Goal: Find specific page/section: Find specific page/section

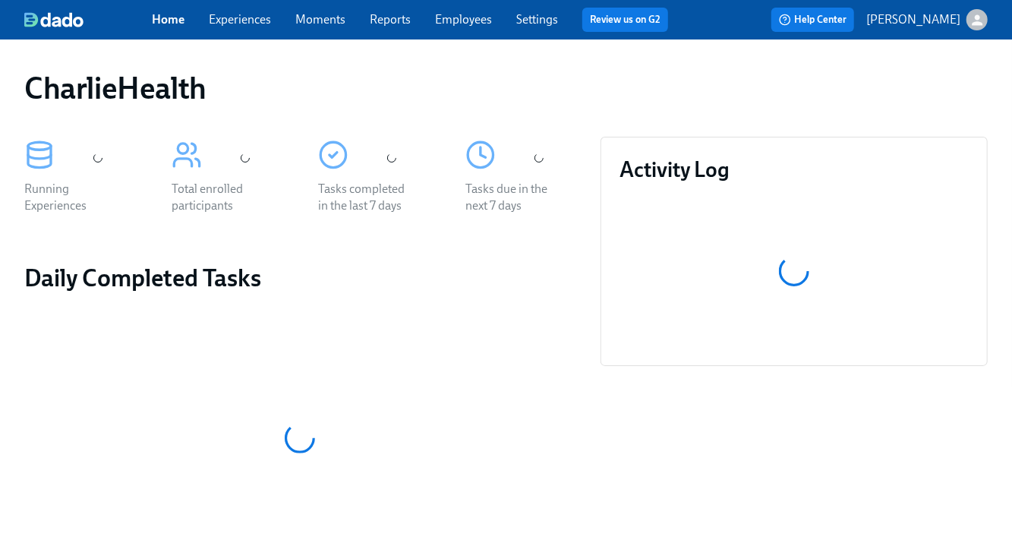
click at [238, 23] on link "Experiences" at bounding box center [240, 19] width 62 height 14
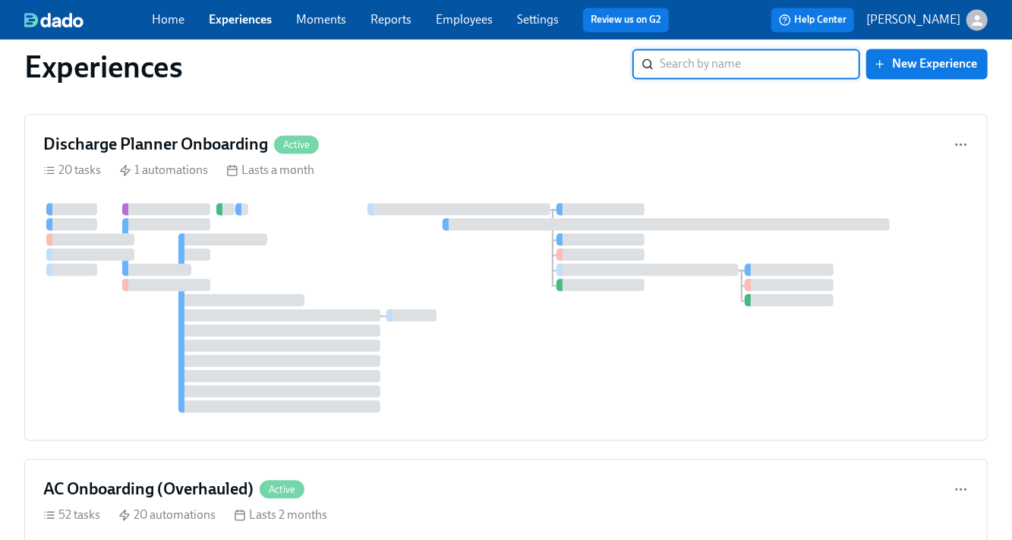
scroll to position [5017, 0]
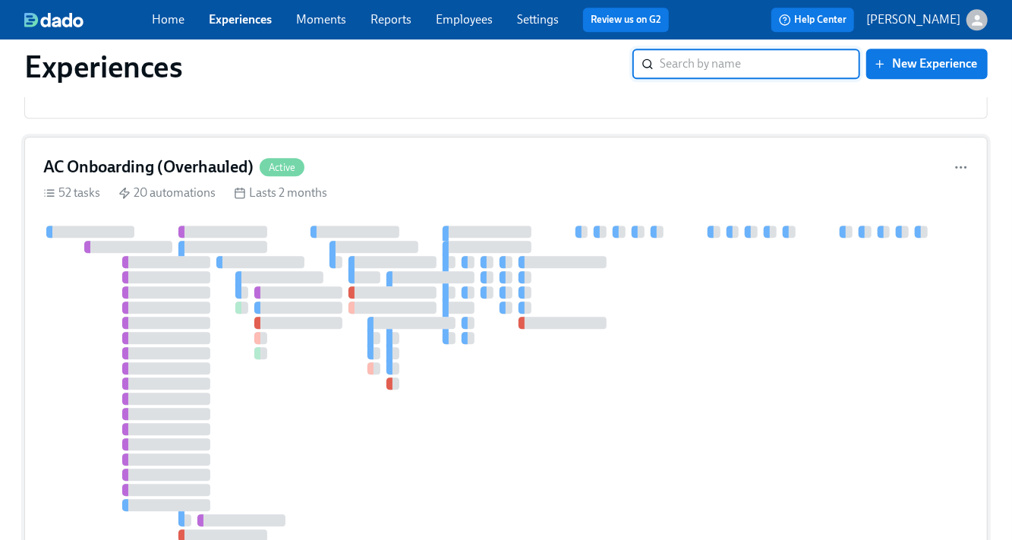
click at [356, 271] on div at bounding box center [364, 277] width 32 height 12
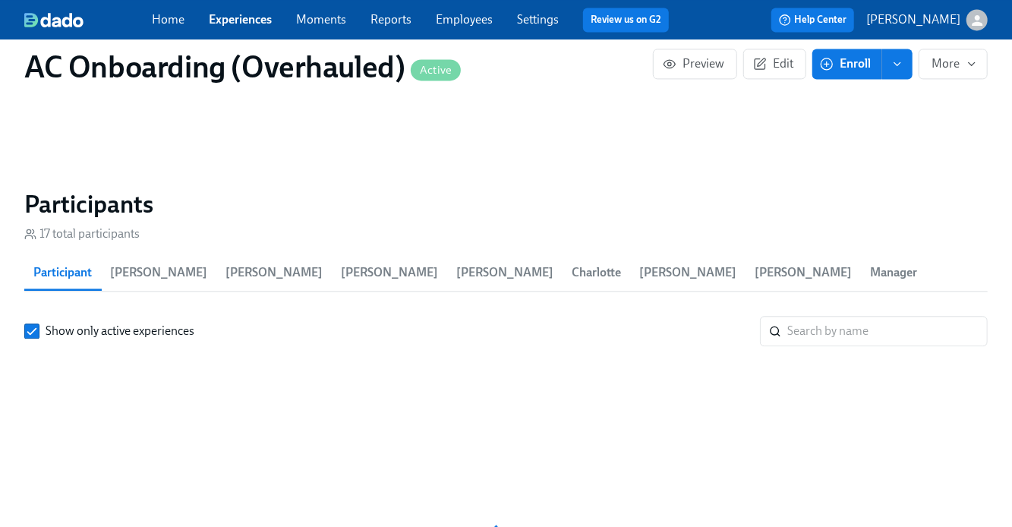
scroll to position [0, 2218]
click at [893, 316] on input "search" at bounding box center [887, 331] width 200 height 30
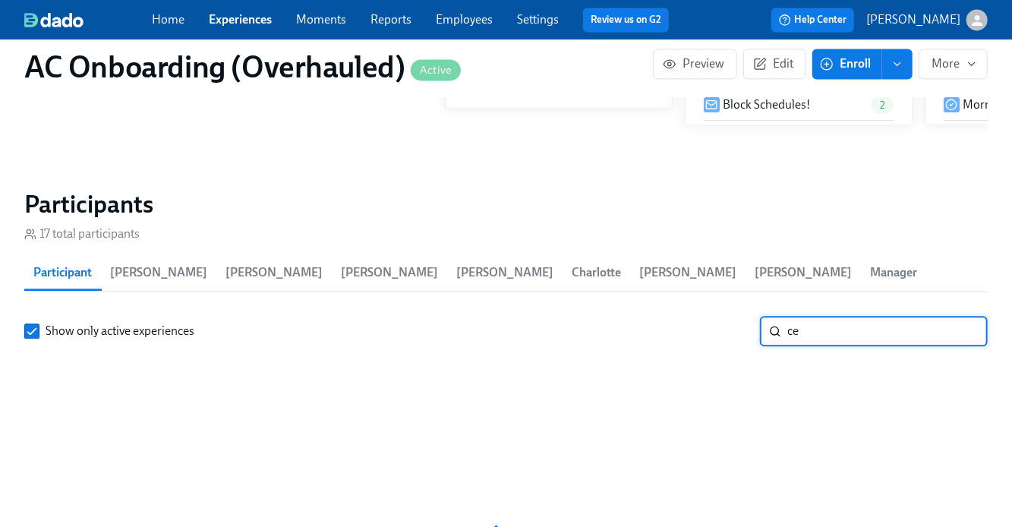
scroll to position [0, 8388]
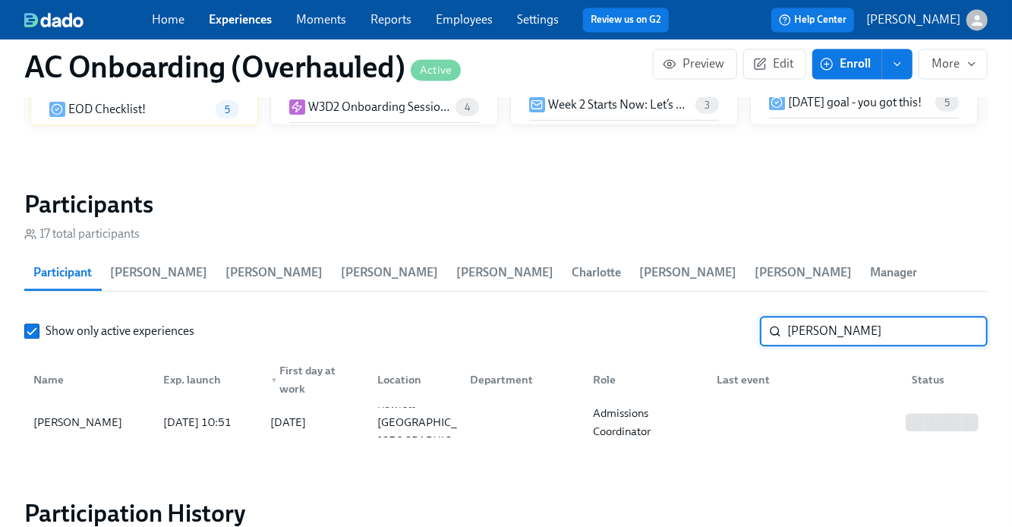
type input "[PERSON_NAME]"
